Goal: Information Seeking & Learning: Learn about a topic

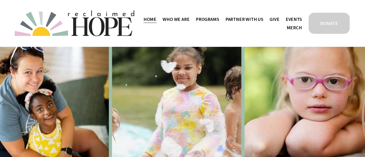
click at [176, 19] on span "Who We Are" at bounding box center [176, 19] width 27 height 7
click at [0, 0] on span "Staff & Board" at bounding box center [0, 0] width 0 height 0
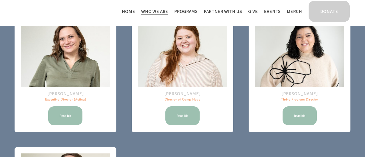
scroll to position [76, 0]
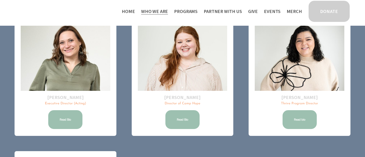
click at [66, 117] on link "Read Bio" at bounding box center [65, 120] width 36 height 20
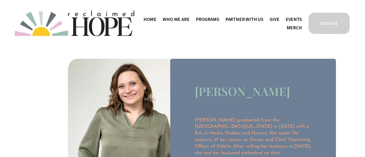
click at [0, 0] on span "Staff & Board" at bounding box center [0, 0] width 0 height 0
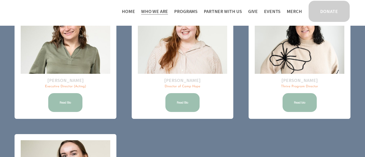
scroll to position [104, 0]
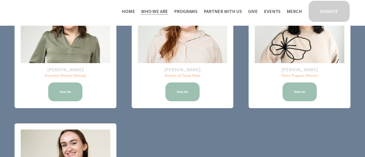
click at [186, 93] on link "Read Bio" at bounding box center [183, 92] width 36 height 20
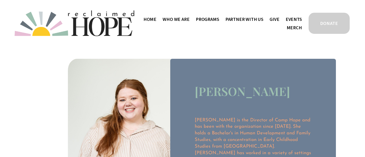
click at [188, 19] on span "Who We Are" at bounding box center [176, 19] width 27 height 7
click at [0, 0] on span "Staff & Board" at bounding box center [0, 0] width 0 height 0
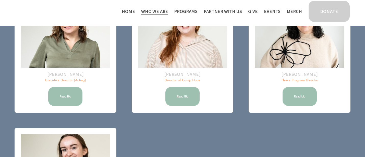
scroll to position [102, 0]
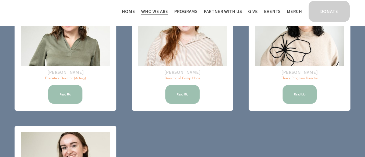
click at [300, 92] on link "Read bio" at bounding box center [300, 94] width 36 height 20
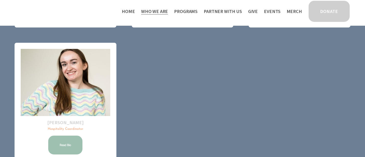
scroll to position [189, 0]
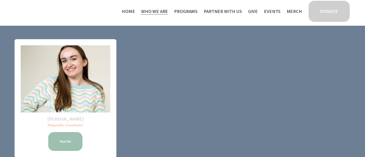
click at [74, 140] on link "Read Bio" at bounding box center [65, 142] width 36 height 20
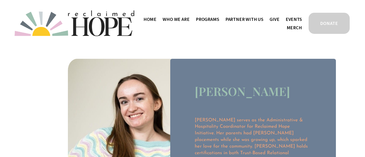
click at [0, 0] on span "Thrive Support Groups" at bounding box center [0, 0] width 0 height 0
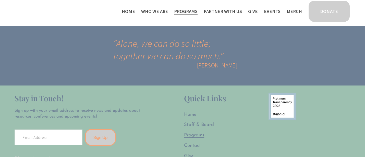
scroll to position [927, 0]
click at [198, 133] on span "Programs" at bounding box center [194, 135] width 20 height 5
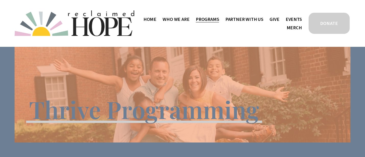
click at [294, 19] on link "Events" at bounding box center [294, 19] width 16 height 8
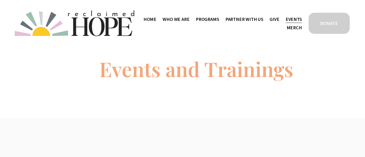
click at [296, 28] on link "Merch" at bounding box center [294, 27] width 15 height 8
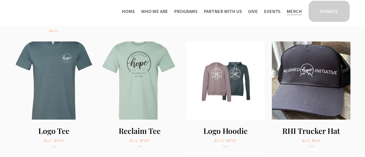
scroll to position [210, 0]
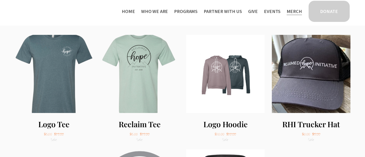
click at [135, 10] on link "Home" at bounding box center [128, 11] width 13 height 8
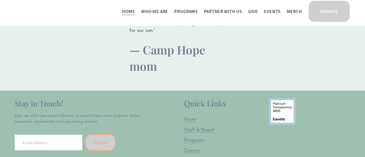
scroll to position [1232, 0]
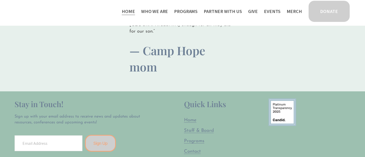
click at [200, 129] on span "Staff & Board" at bounding box center [199, 131] width 30 height 5
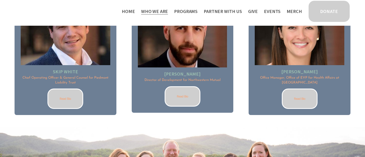
scroll to position [711, 0]
click at [293, 91] on link "Read Bio" at bounding box center [300, 99] width 36 height 20
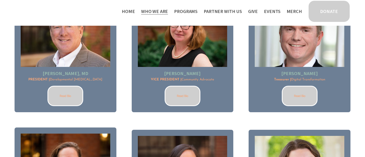
scroll to position [412, 0]
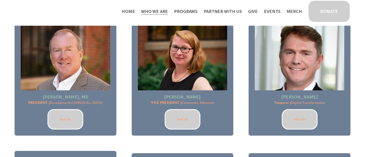
click at [66, 120] on link "Read Bio" at bounding box center [65, 119] width 36 height 20
click at [182, 117] on link "Read Bio" at bounding box center [183, 119] width 36 height 20
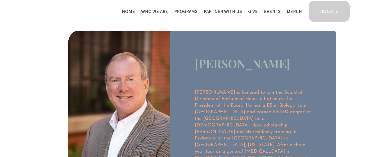
scroll to position [7, 0]
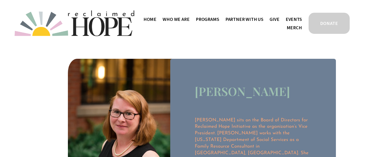
click at [0, 0] on span "Work With Us" at bounding box center [0, 0] width 0 height 0
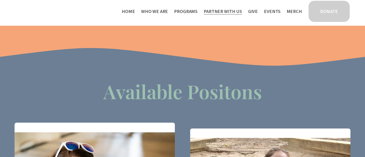
scroll to position [20, 0]
